Goal: Information Seeking & Learning: Learn about a topic

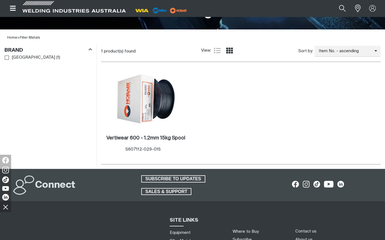
scroll to position [156, 0]
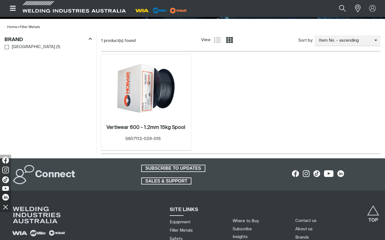
click at [139, 87] on img at bounding box center [146, 89] width 60 height 60
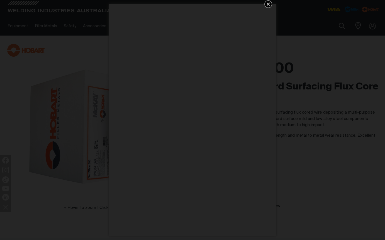
click at [271, 4] on icon "Get 5 WIA Welding Guides Free!" at bounding box center [268, 4] width 7 height 7
